Goal: Find contact information: Find contact information

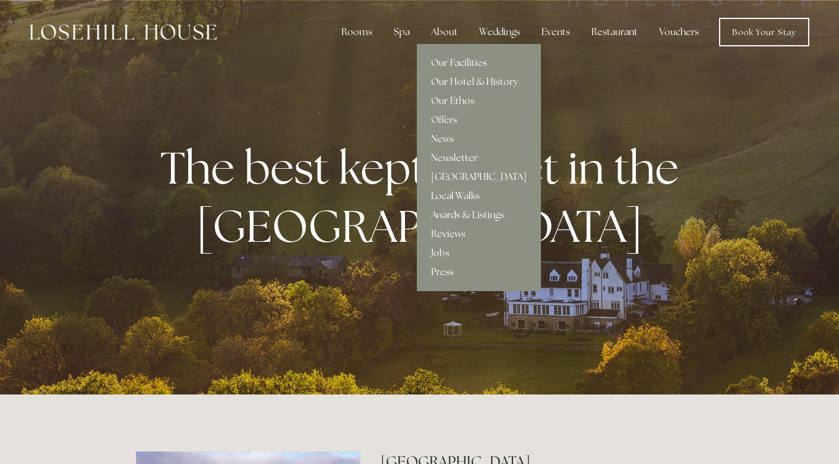
click at [447, 30] on div "About" at bounding box center [444, 32] width 46 height 24
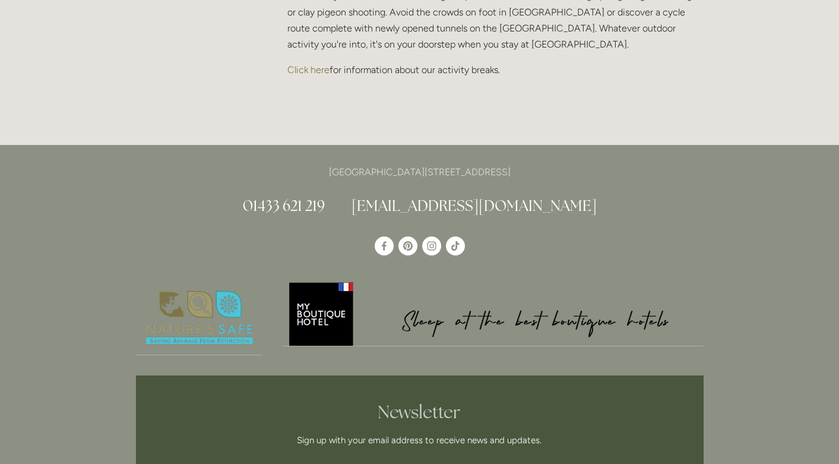
scroll to position [2699, 0]
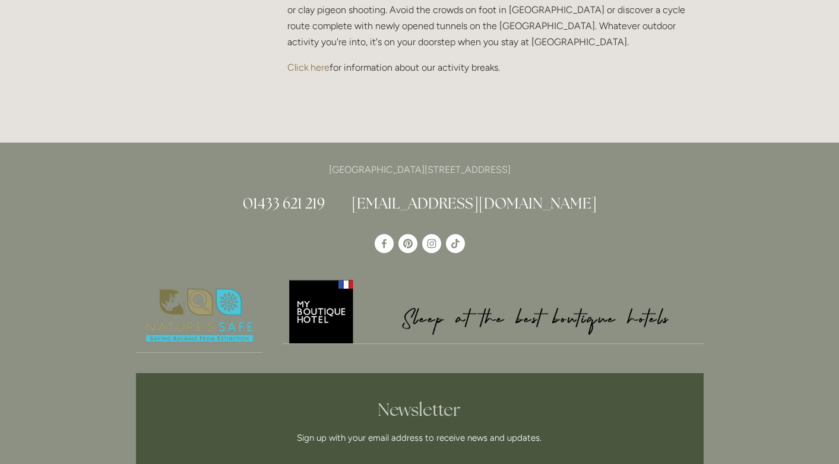
drag, startPoint x: 552, startPoint y: 152, endPoint x: 267, endPoint y: 139, distance: 285.2
click at [267, 142] on div "Losehill House Hotel & Spa, Losehill Lane, Edale Road, S33 6AF 01433 621 219 in…" at bounding box center [419, 367] width 605 height 450
copy p "[GEOGRAPHIC_DATA][STREET_ADDRESS]"
